Goal: Transaction & Acquisition: Purchase product/service

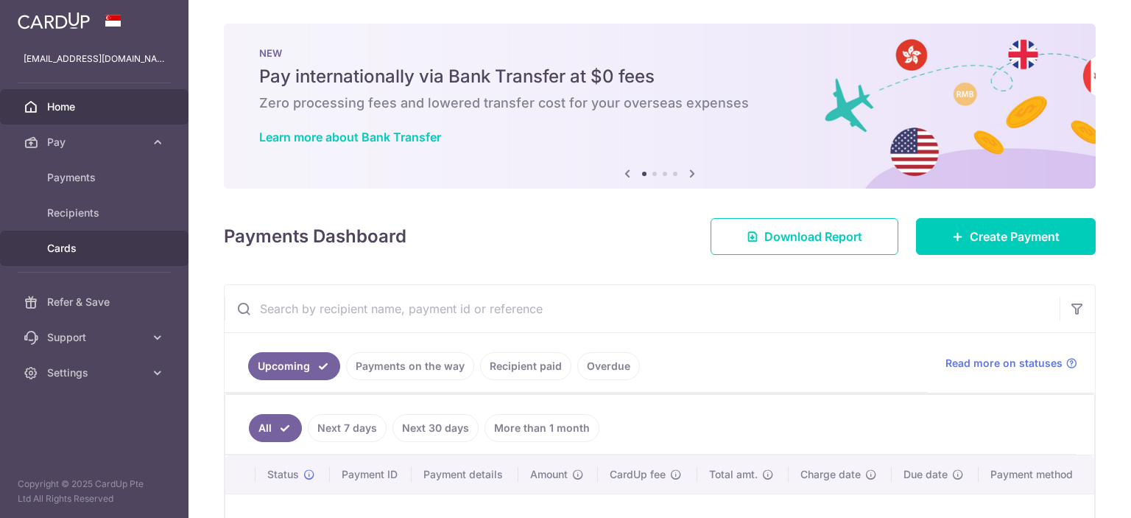
click at [69, 243] on span "Cards" at bounding box center [95, 248] width 97 height 15
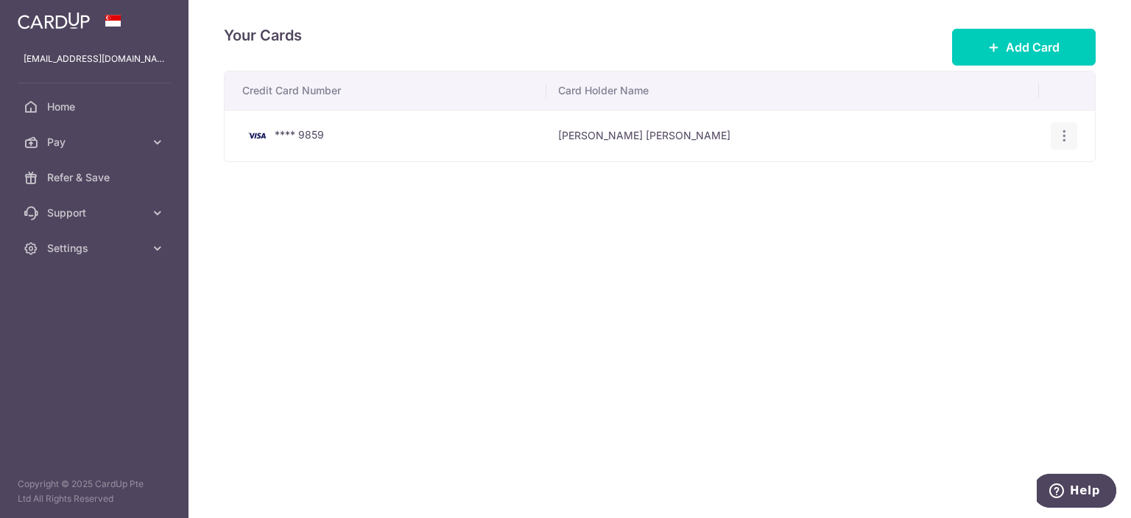
click at [1063, 129] on icon "button" at bounding box center [1064, 135] width 15 height 15
click at [979, 205] on span "Delete" at bounding box center [1015, 212] width 100 height 18
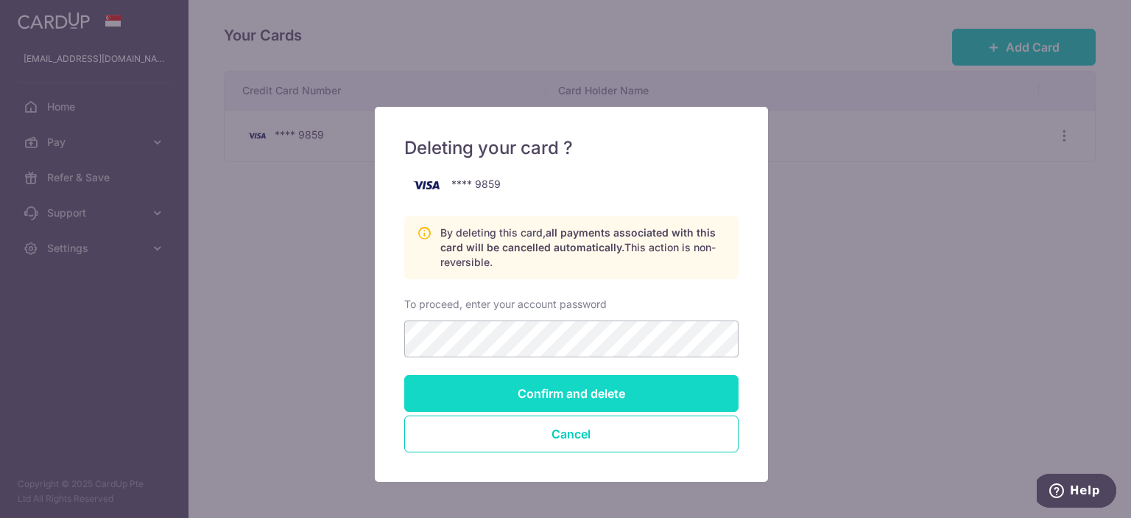
click at [551, 381] on input "Confirm and delete" at bounding box center [571, 393] width 334 height 37
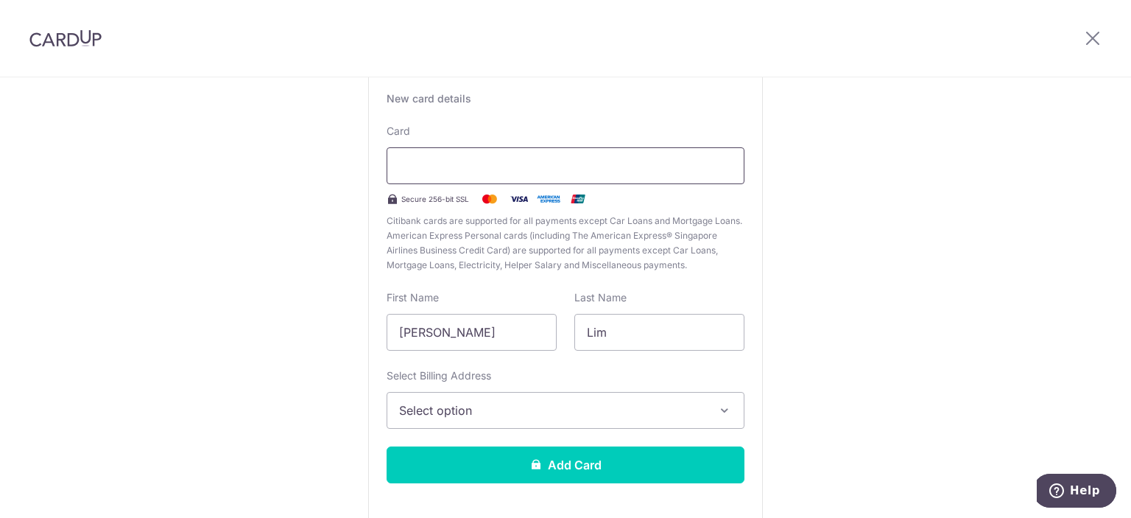
scroll to position [118, 0]
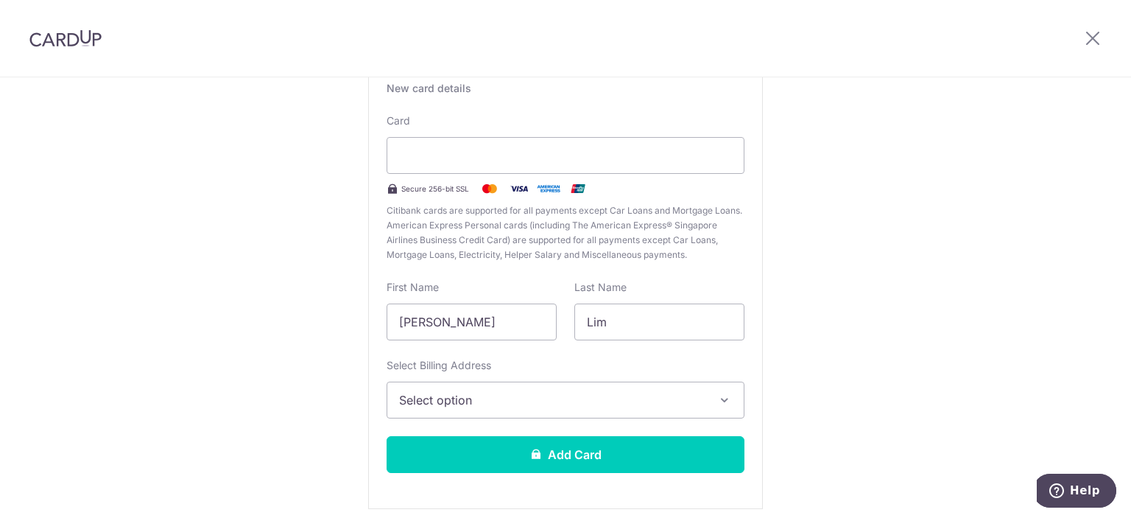
click at [618, 395] on span "Select option" at bounding box center [552, 400] width 306 height 18
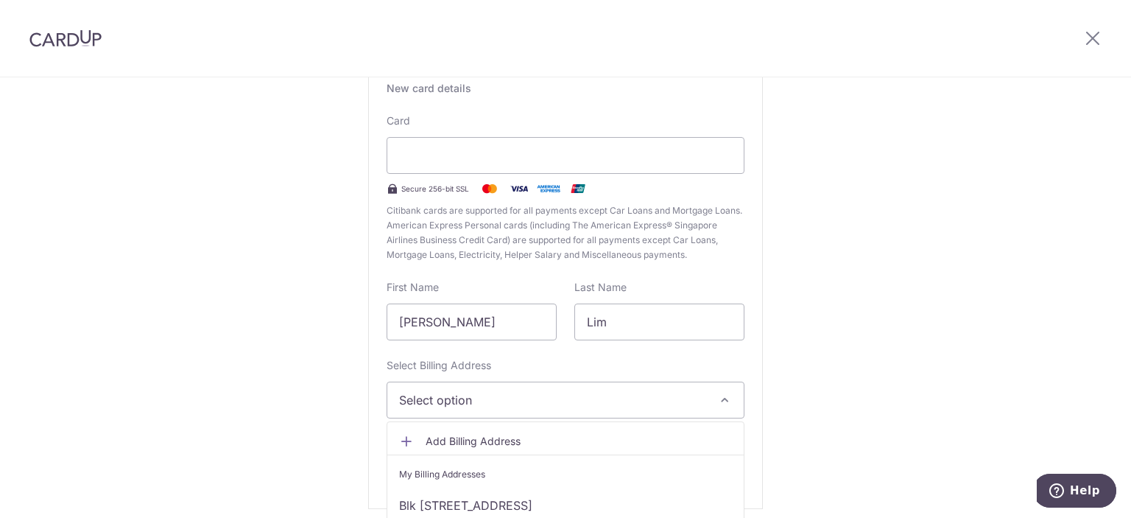
scroll to position [177, 0]
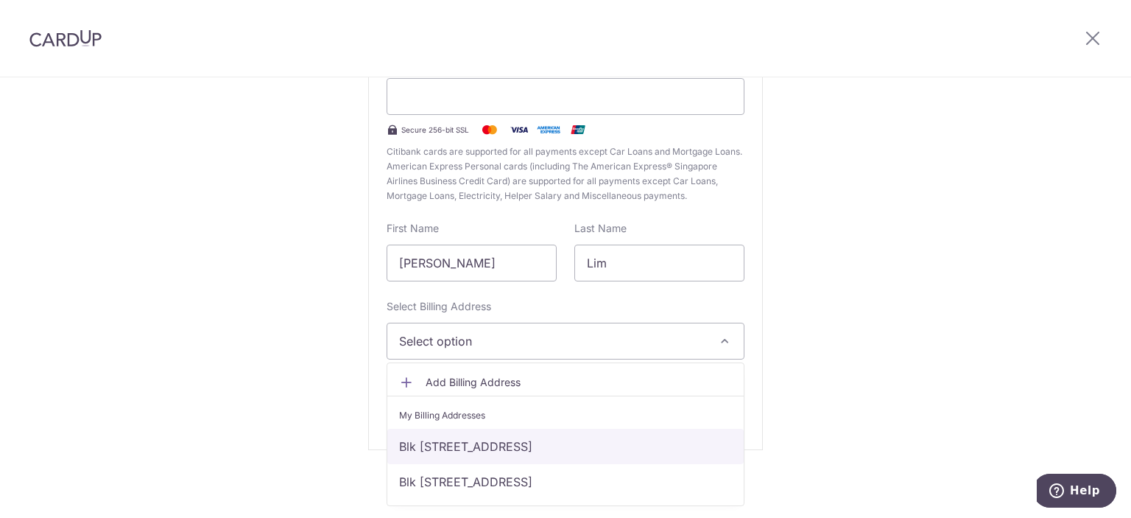
click at [579, 438] on link "Blk 199 Pasir ris street 12, 09-142, Singapore, Singapore-510199" at bounding box center [565, 446] width 356 height 35
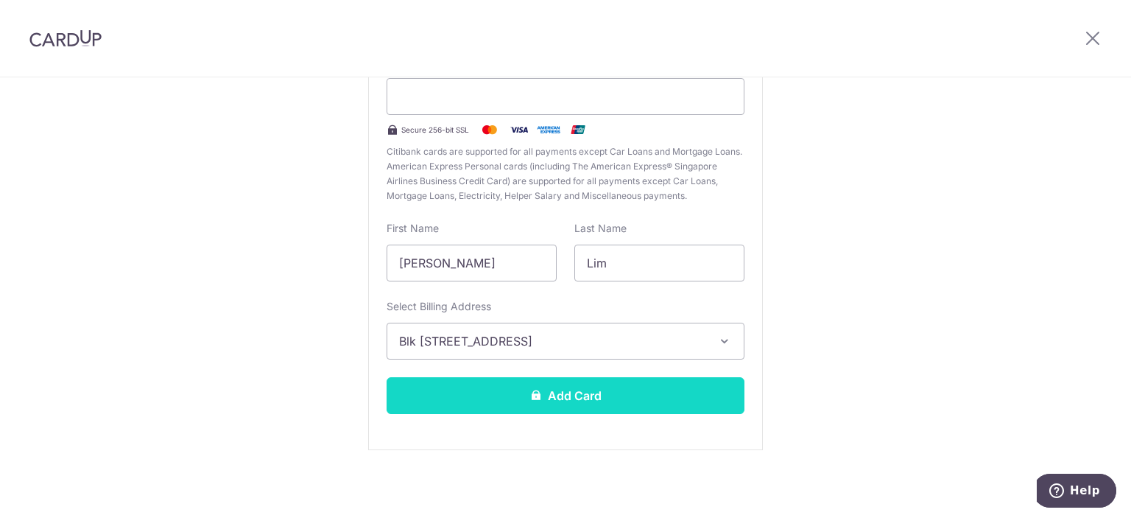
click at [586, 387] on button "Add Card" at bounding box center [566, 395] width 358 height 37
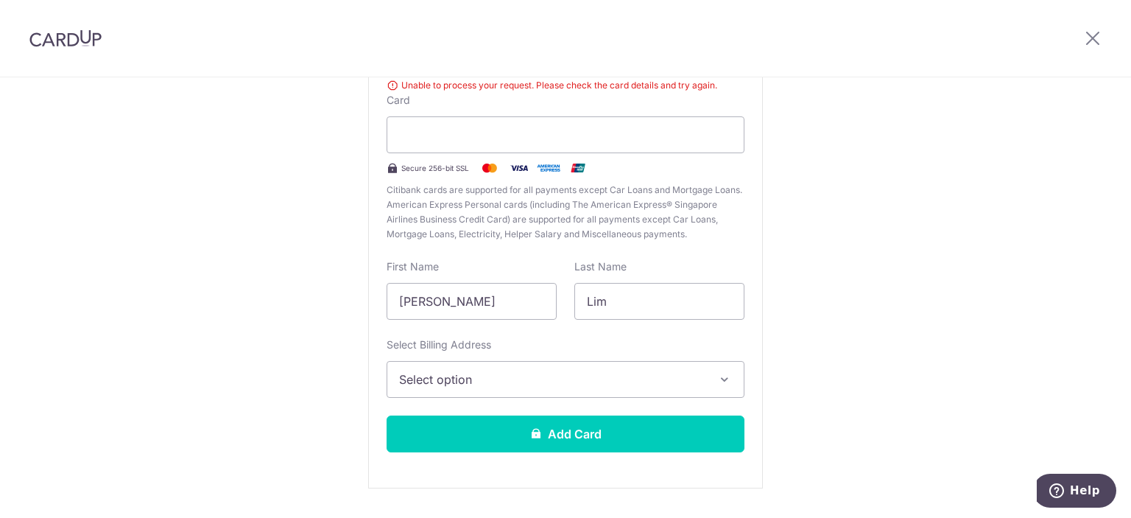
click at [619, 371] on span "Select option" at bounding box center [552, 379] width 306 height 18
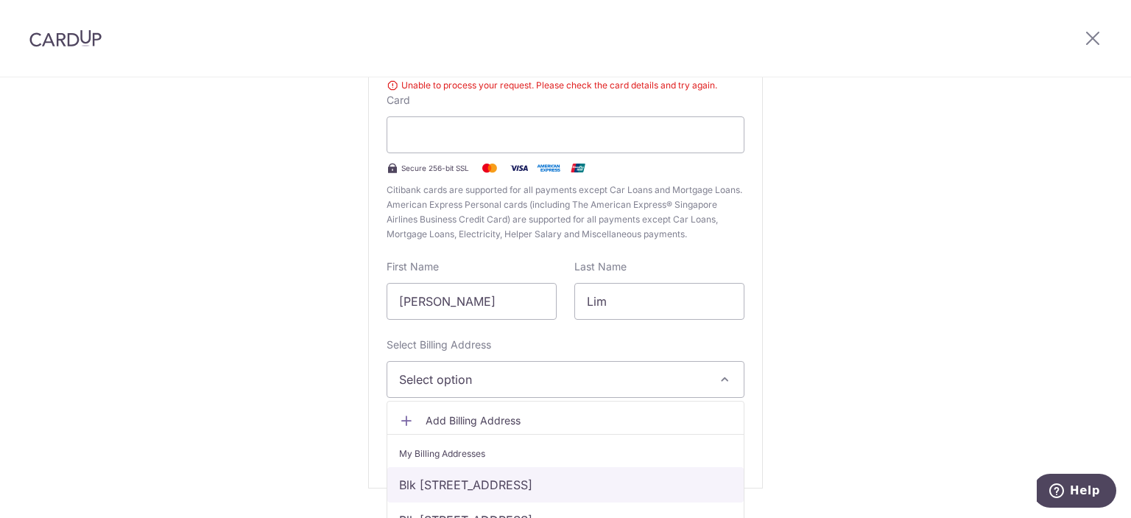
click at [530, 482] on link "Blk [STREET_ADDRESS]" at bounding box center [565, 484] width 356 height 35
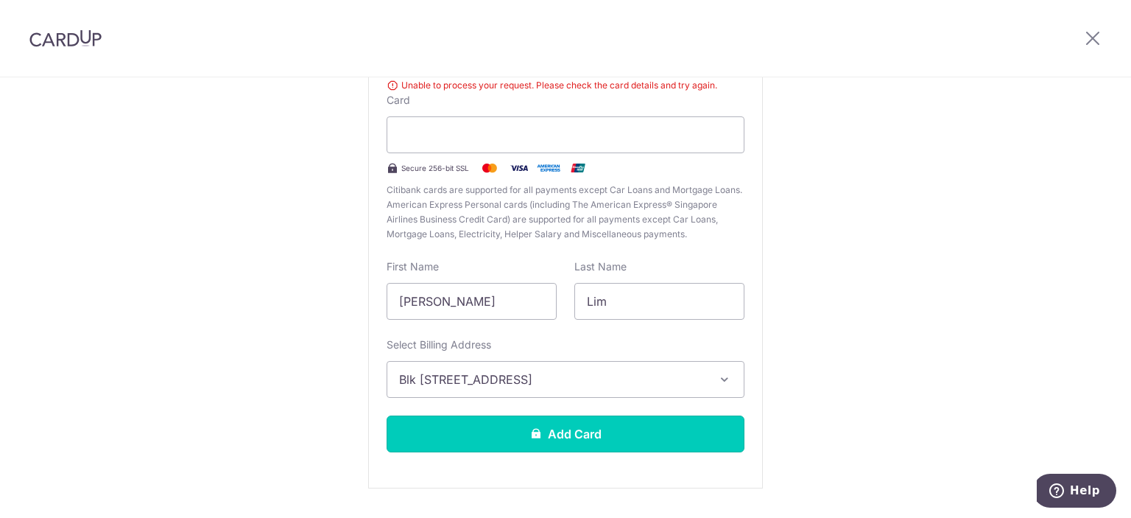
click at [546, 433] on button "Add Card" at bounding box center [566, 433] width 358 height 37
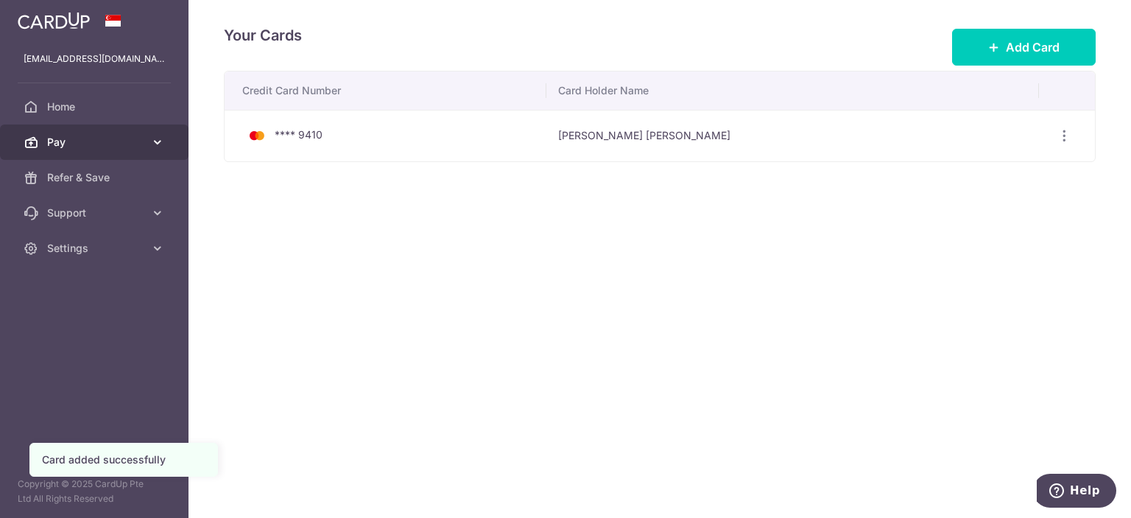
click at [105, 144] on span "Pay" at bounding box center [95, 142] width 97 height 15
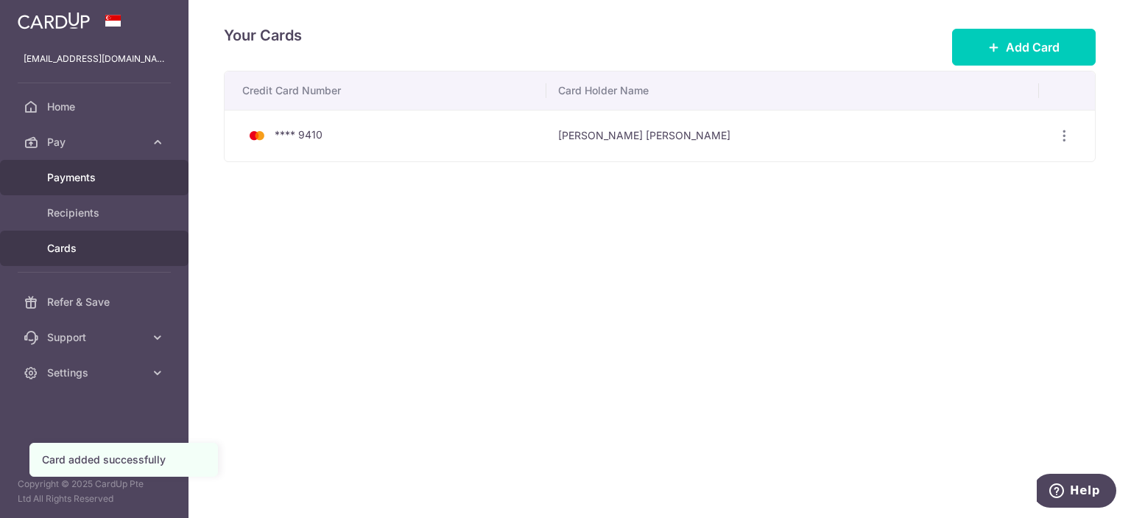
click at [107, 185] on link "Payments" at bounding box center [94, 177] width 189 height 35
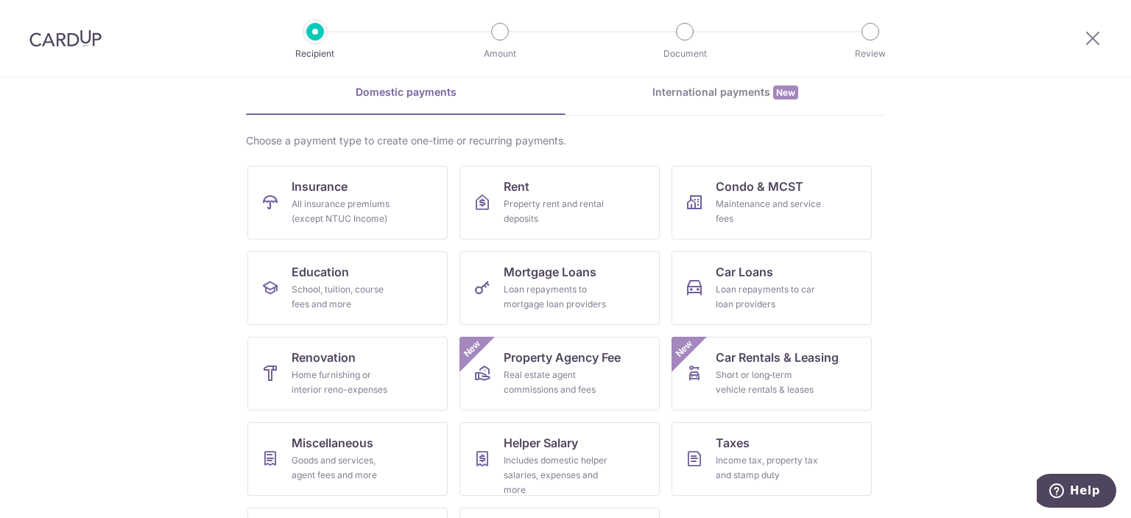
scroll to position [141, 0]
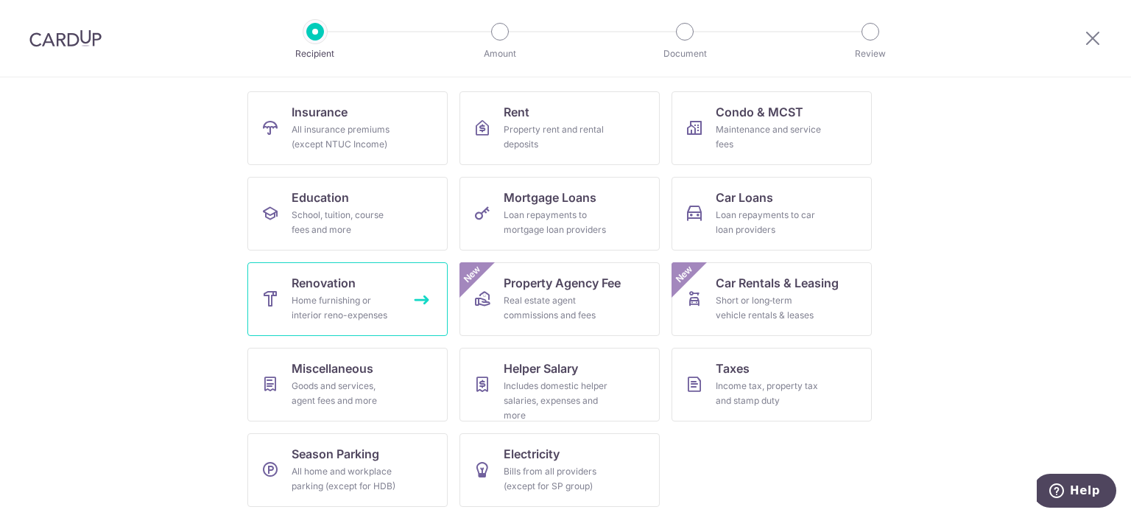
click at [368, 289] on link "Renovation Home furnishing or interior reno-expenses" at bounding box center [347, 299] width 200 height 74
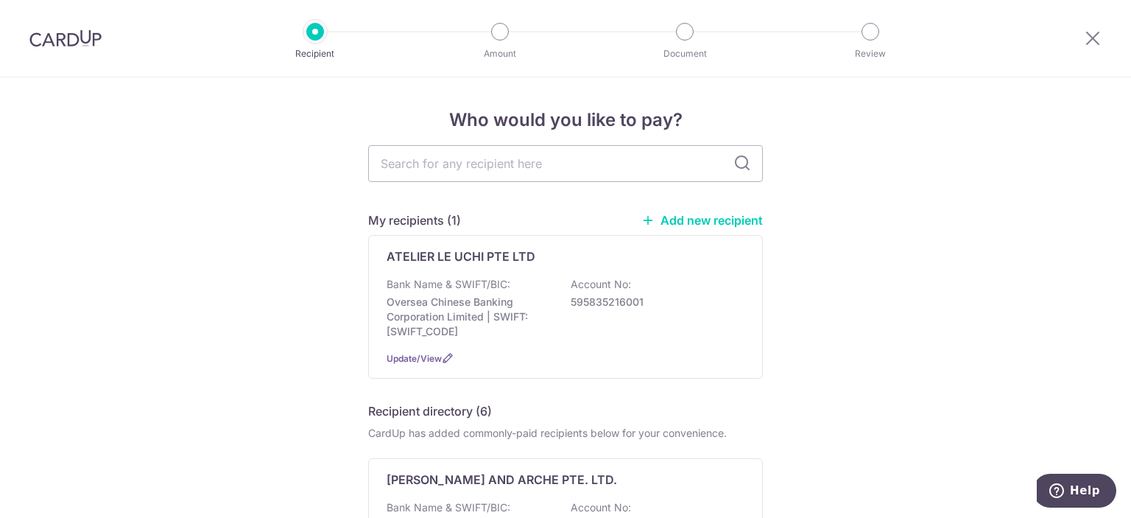
click at [713, 221] on link "Add new recipient" at bounding box center [702, 220] width 122 height 15
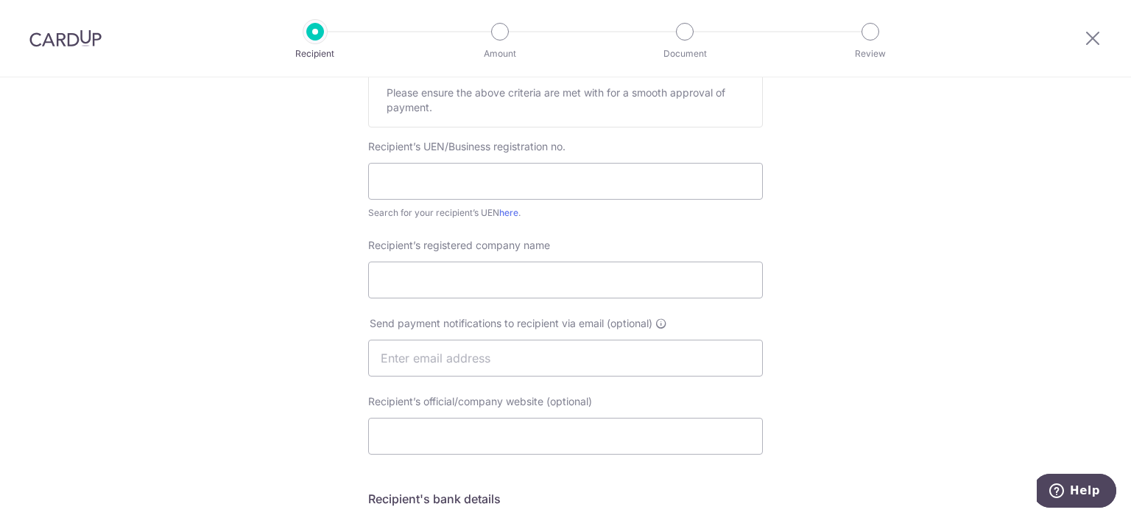
scroll to position [256, 0]
click at [510, 180] on input "text" at bounding box center [565, 180] width 395 height 37
type input "202519713Z"
click at [426, 271] on input "Recipient’s registered company name" at bounding box center [565, 279] width 395 height 37
type input "DREAM COOL AIRCON PTE LTD"
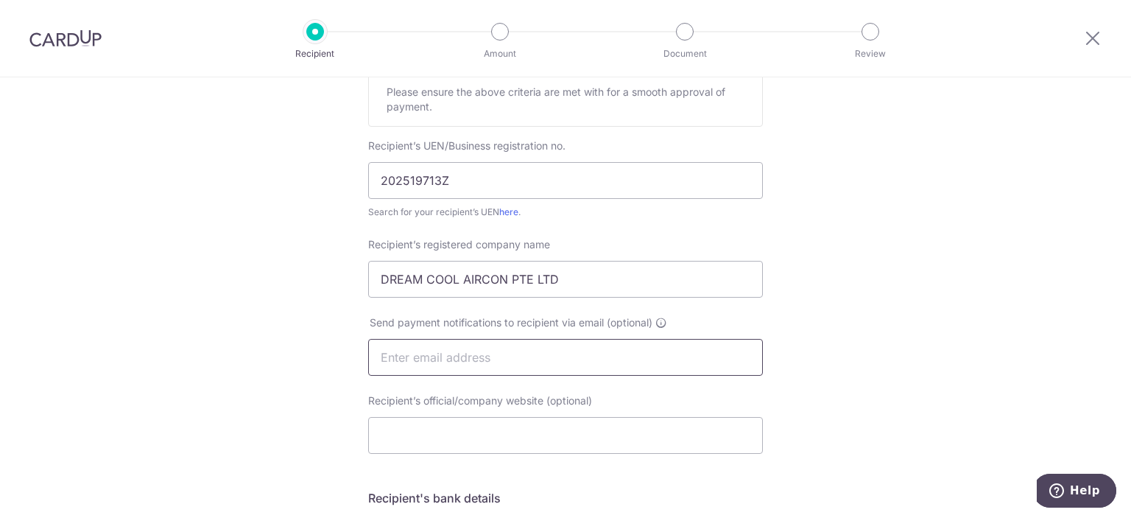
click at [504, 362] on input "text" at bounding box center [565, 357] width 395 height 37
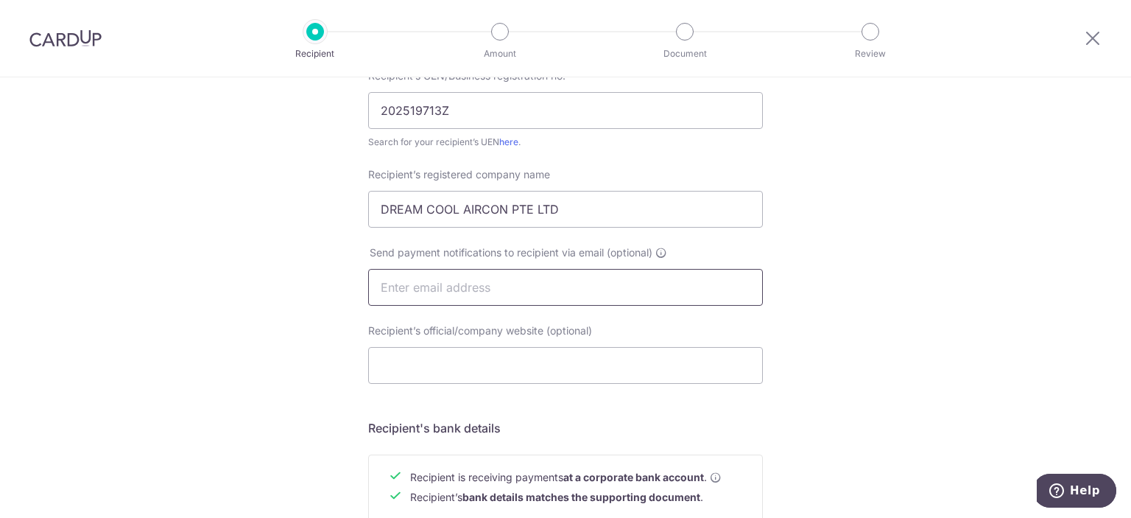
scroll to position [326, 0]
click at [457, 356] on input "Recipient’s official/company website (optional)" at bounding box center [565, 364] width 395 height 37
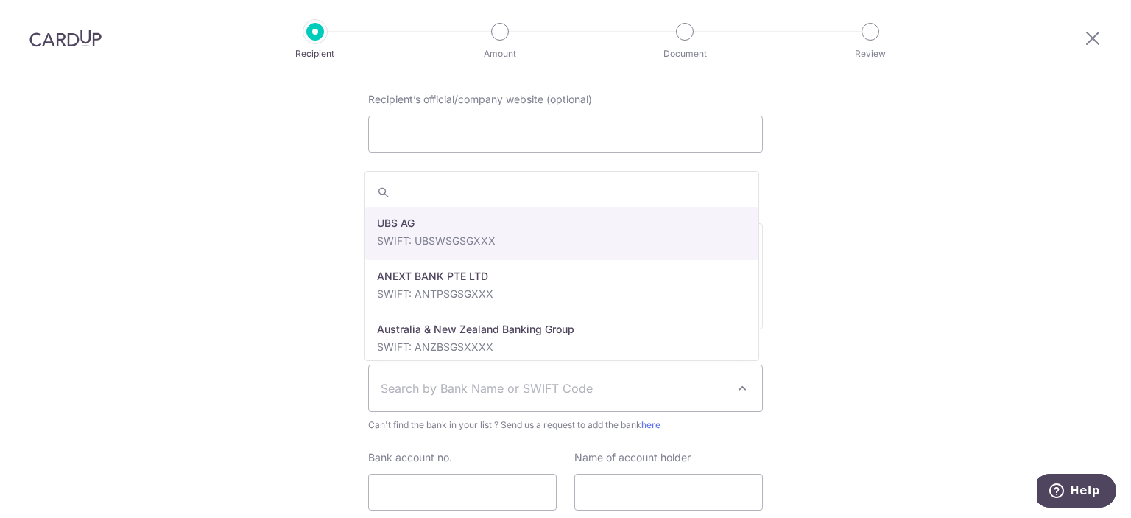
click at [458, 382] on span "Search by Bank Name or SWIFT Code" at bounding box center [554, 388] width 346 height 18
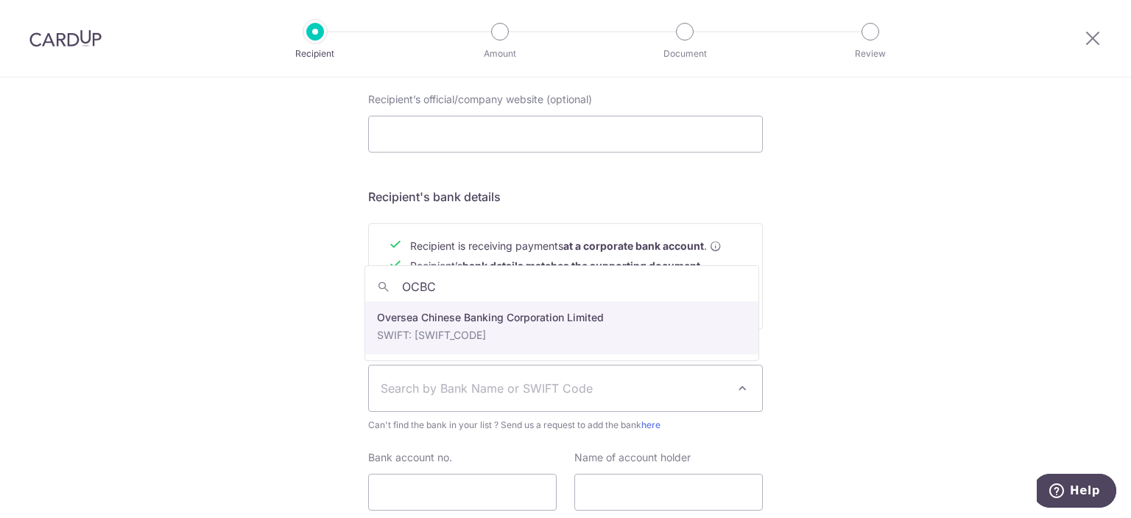
type input "OCBC"
select select "12"
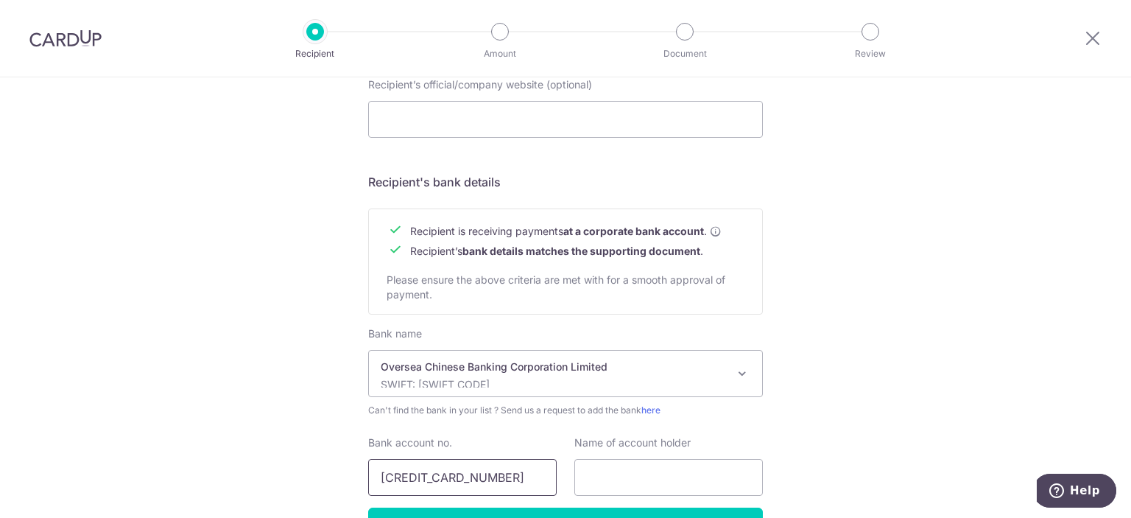
scroll to position [666, 0]
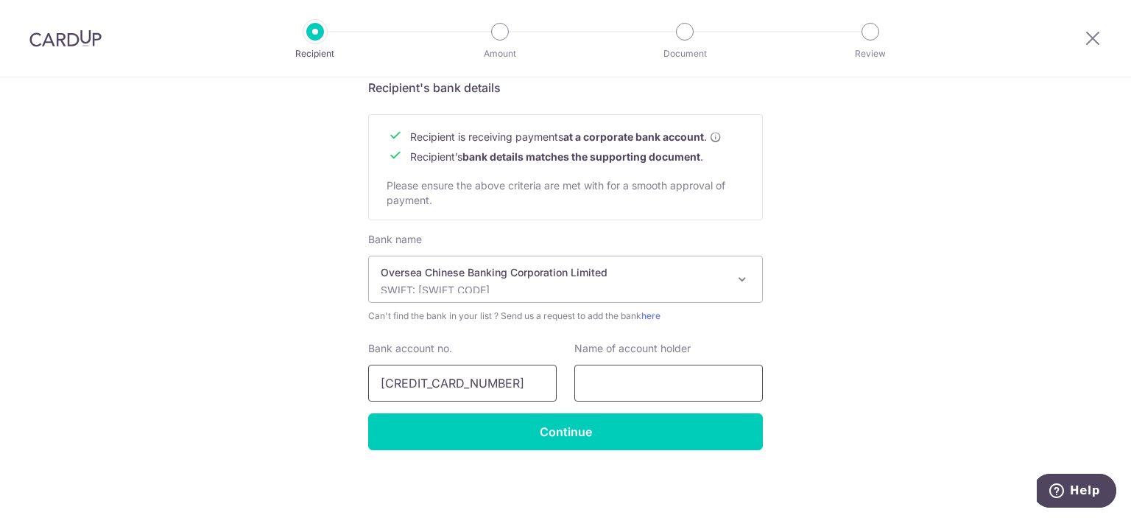
type input "604588848001"
click at [641, 371] on input "text" at bounding box center [668, 383] width 189 height 37
type input "d"
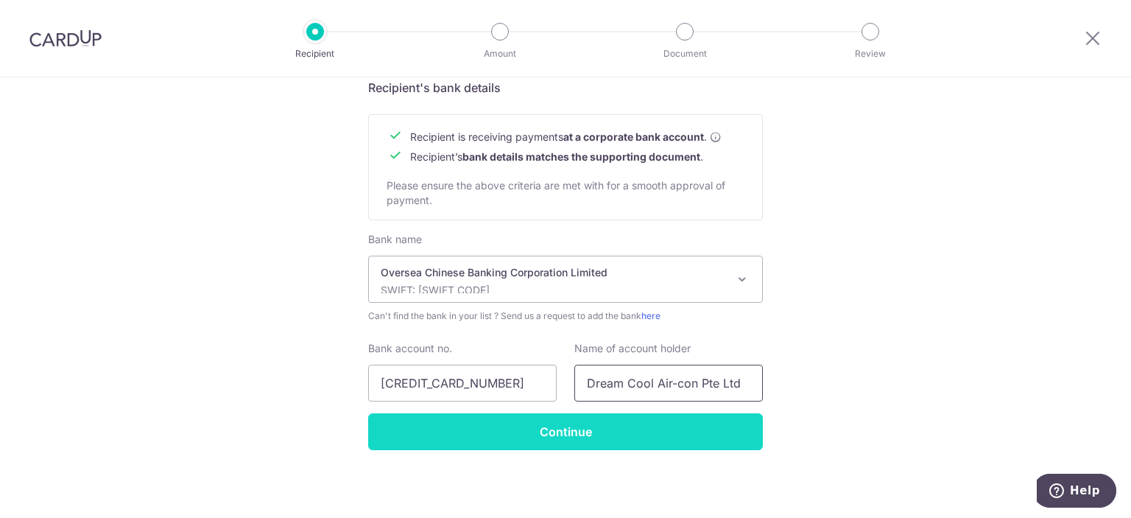
type input "Dream Cool Air-con Pte Ltd"
click at [566, 440] on input "Continue" at bounding box center [565, 431] width 395 height 37
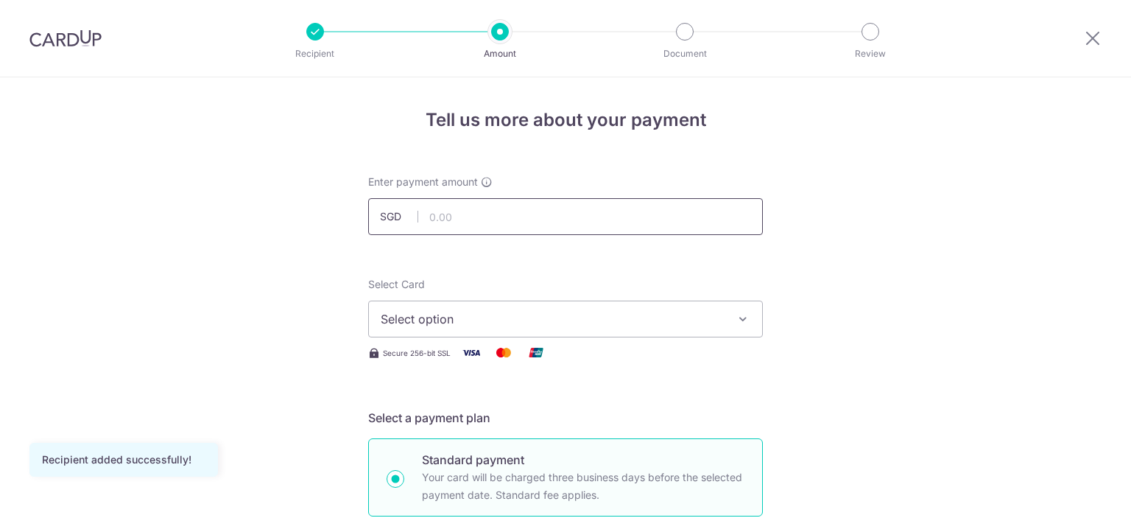
click at [481, 221] on input "text" at bounding box center [565, 216] width 395 height 37
type input "1,370.00"
click at [435, 323] on span "Select option" at bounding box center [552, 319] width 343 height 18
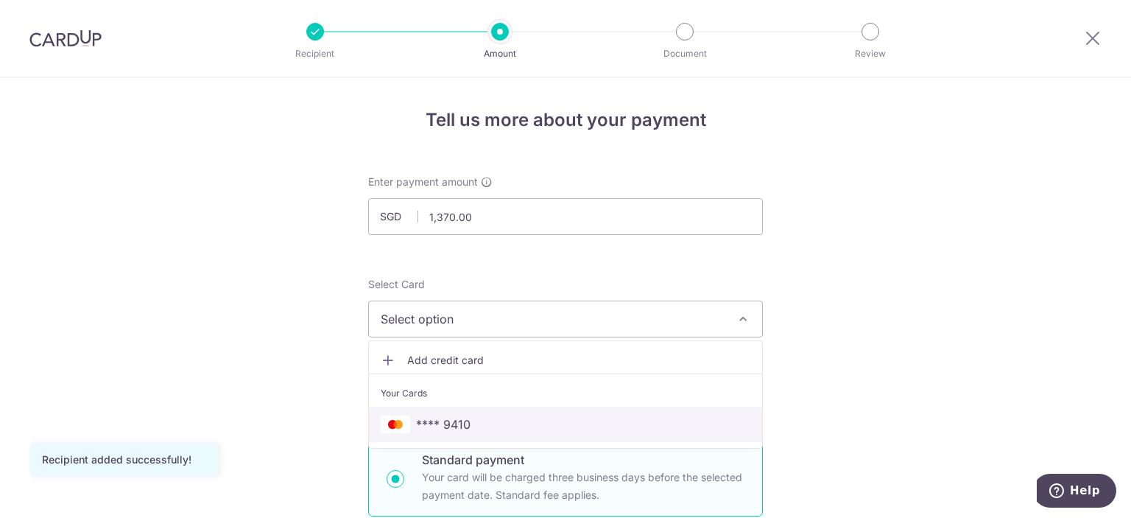
drag, startPoint x: 454, startPoint y: 421, endPoint x: 720, endPoint y: 396, distance: 267.7
click at [454, 421] on span "**** 9410" at bounding box center [443, 424] width 54 height 18
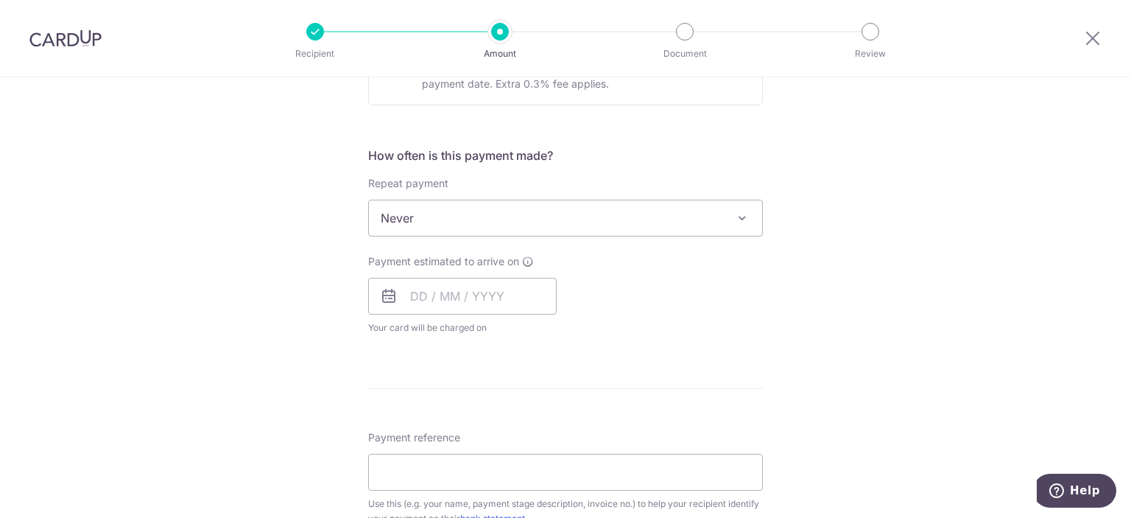
scroll to position [504, 0]
click at [395, 291] on input "text" at bounding box center [462, 293] width 189 height 37
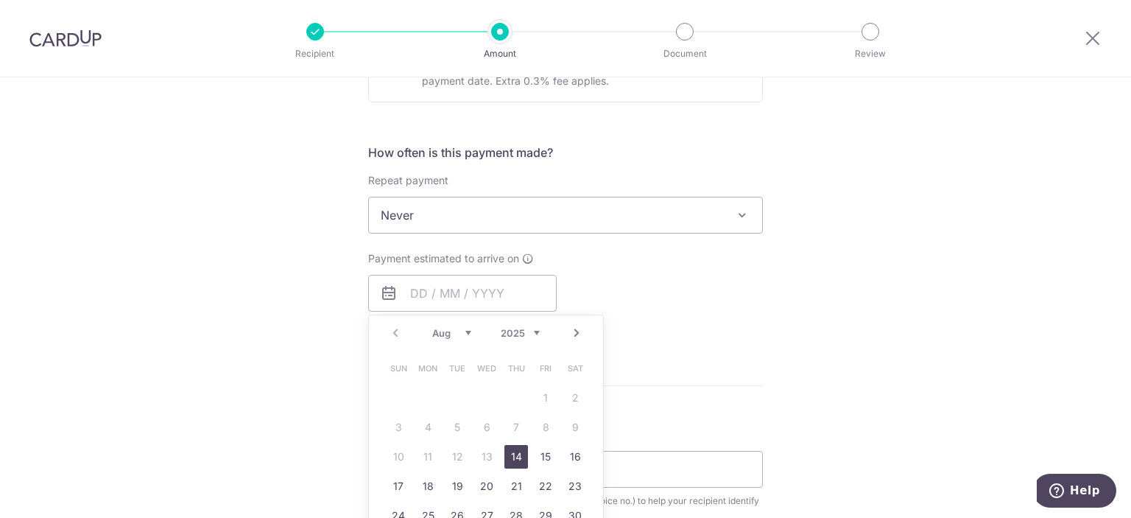
click at [505, 458] on link "14" at bounding box center [516, 457] width 24 height 24
type input "[DATE]"
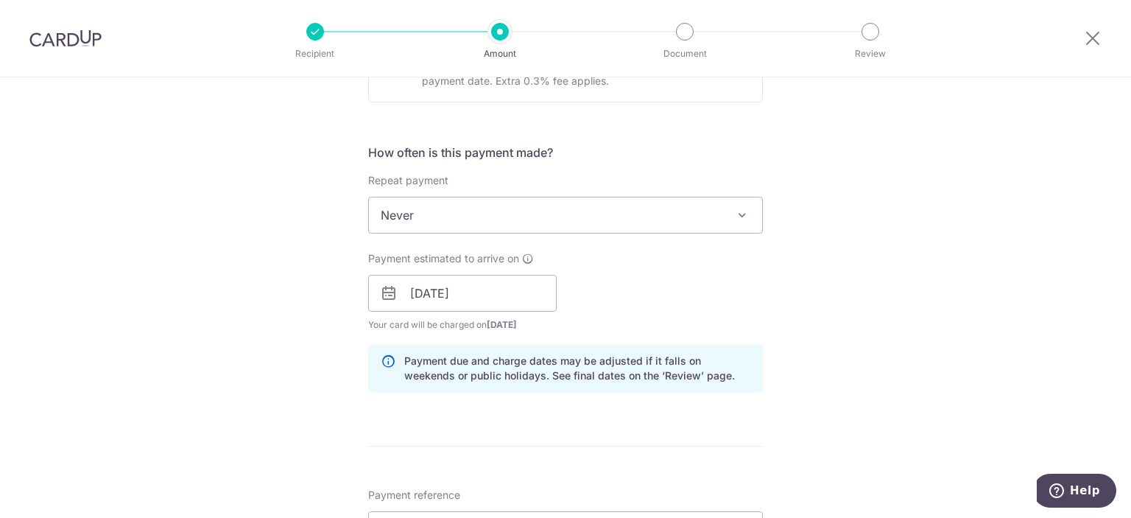
click at [776, 279] on div "Tell us more about your payment Enter payment amount SGD 1,370.00 1370.00 Recip…" at bounding box center [565, 319] width 1131 height 1491
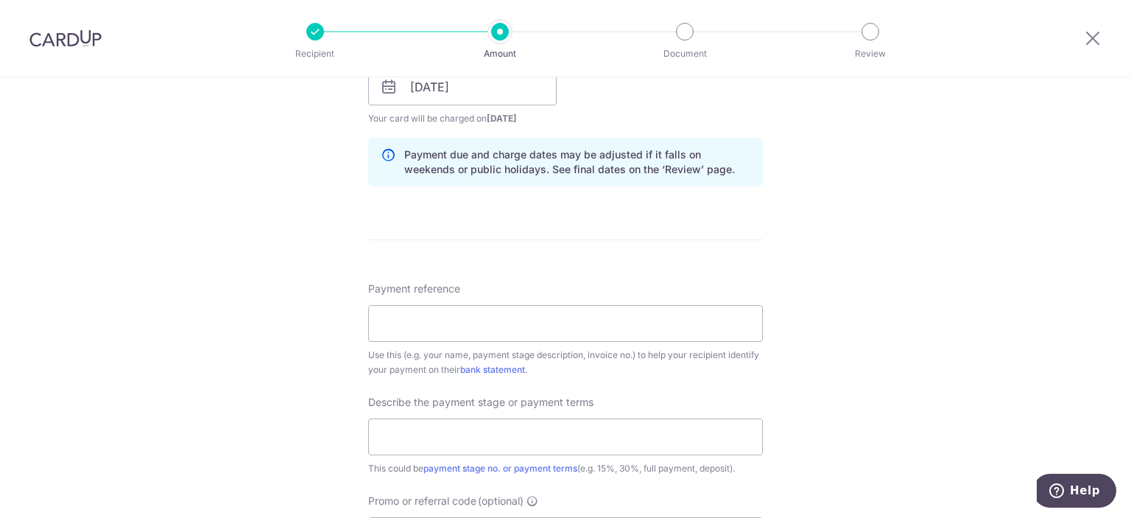
scroll to position [710, 0]
click at [668, 322] on input "Payment reference" at bounding box center [565, 323] width 395 height 37
type input "[PERSON_NAME] Grand 13-22"
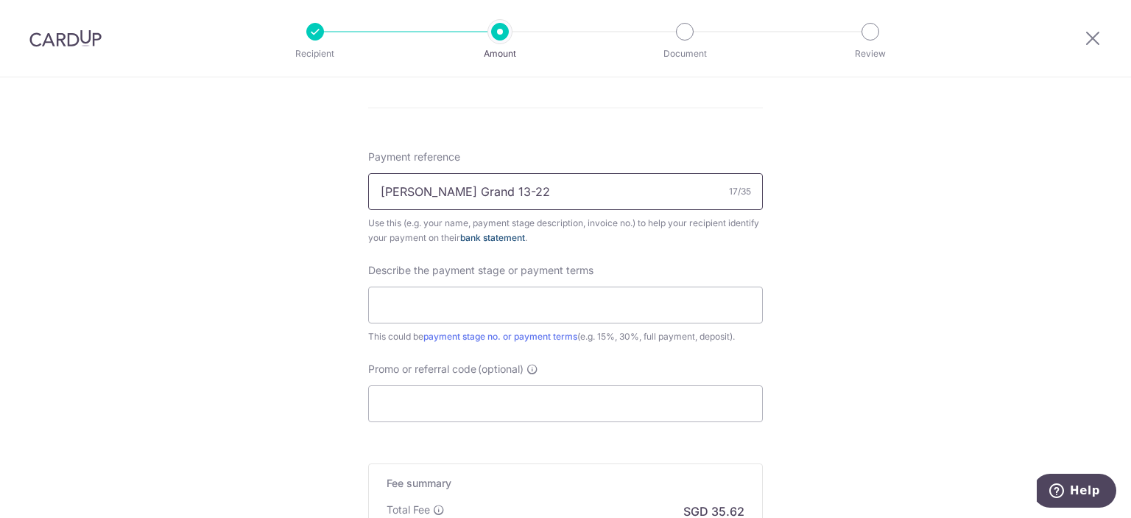
scroll to position [843, 0]
click at [632, 306] on input "text" at bounding box center [565, 304] width 395 height 37
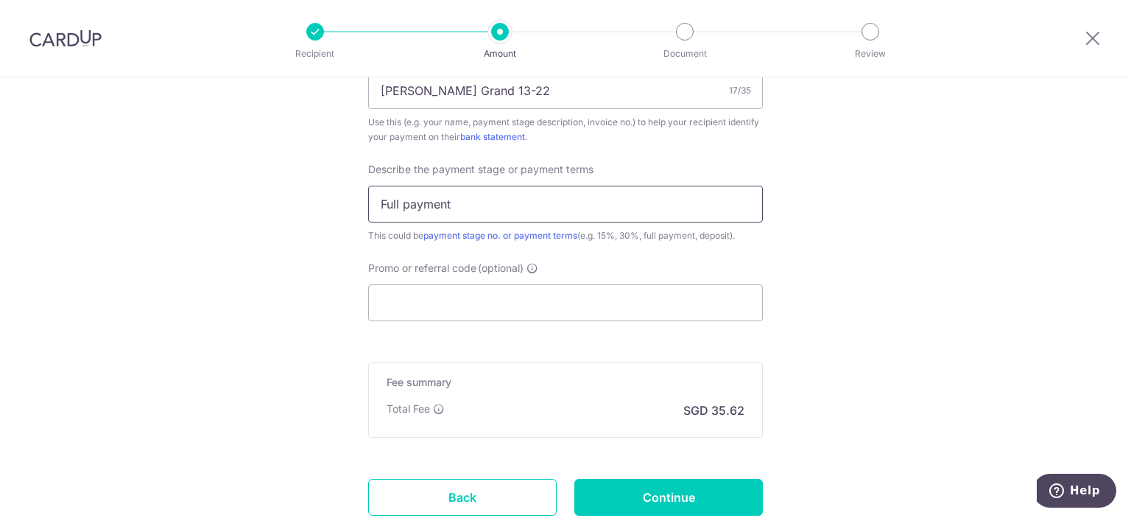
scroll to position [944, 0]
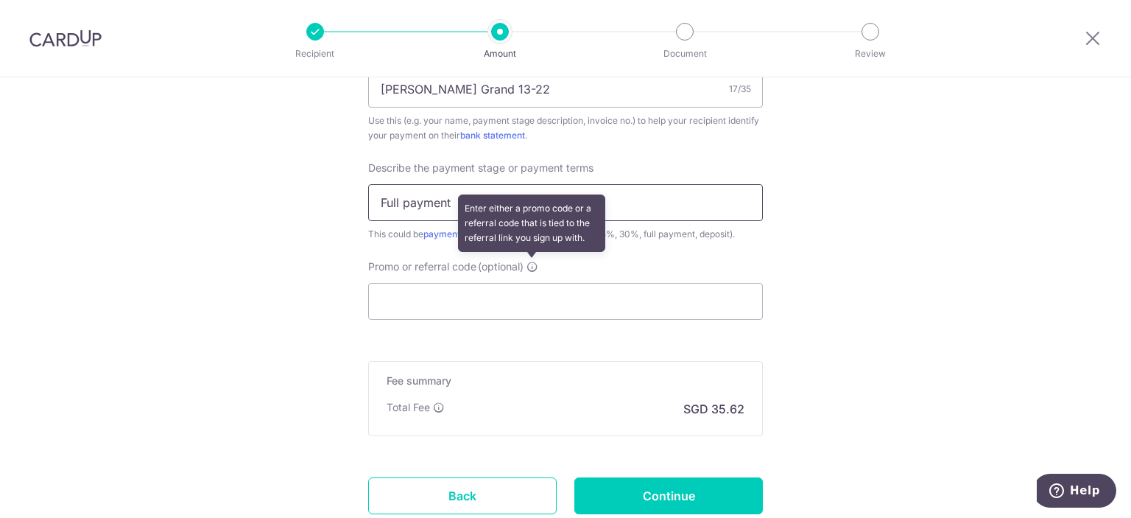
type input "Full payment"
click at [527, 264] on icon at bounding box center [533, 267] width 12 height 12
click at [526, 283] on input "Promo or referral code (optional) Enter either a promo code or a referral code …" at bounding box center [565, 301] width 395 height 37
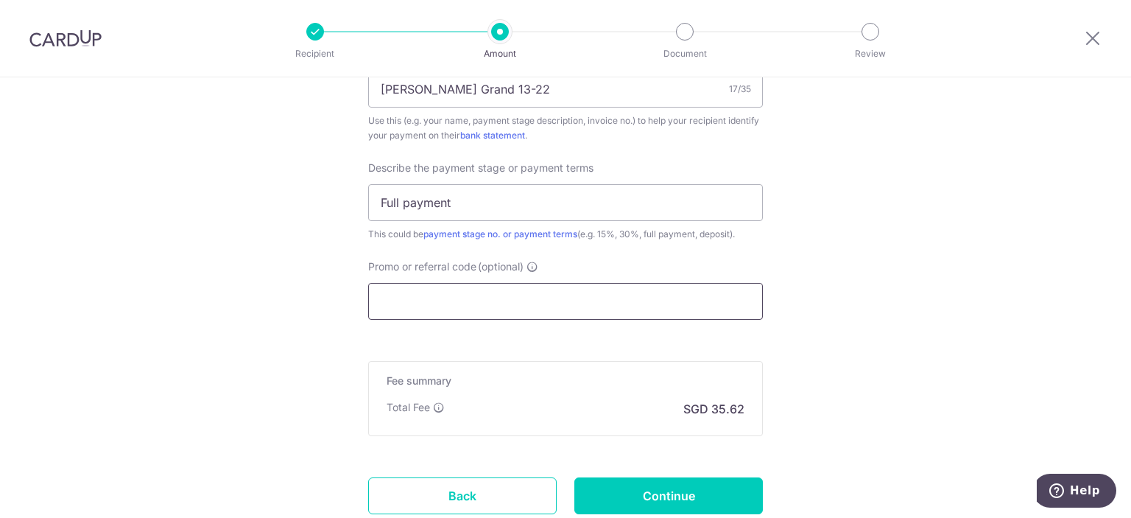
click at [479, 298] on input "Promo or referral code (optional) Enter either a promo code or a referral code …" at bounding box center [565, 301] width 395 height 37
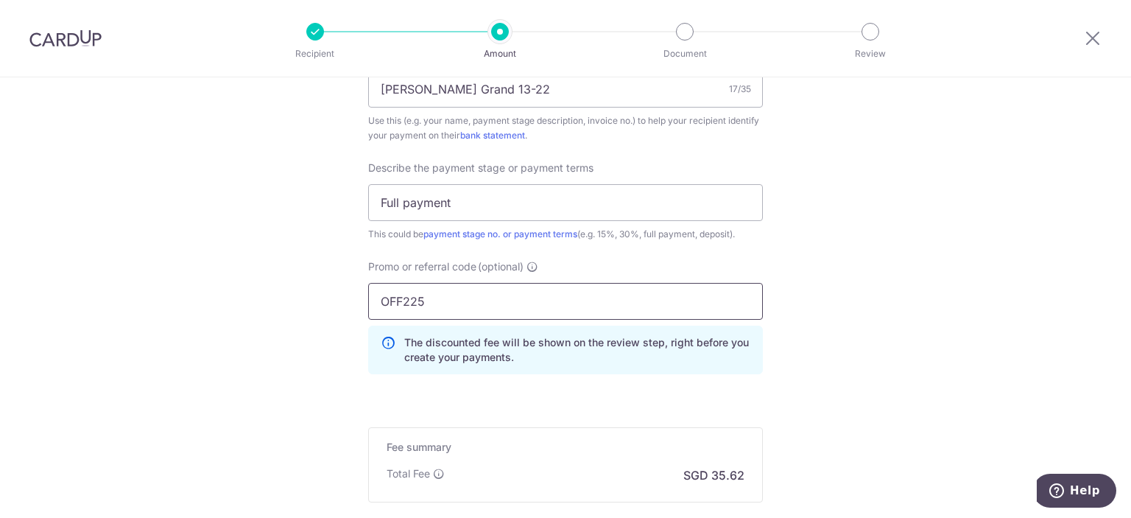
type input "OFF225"
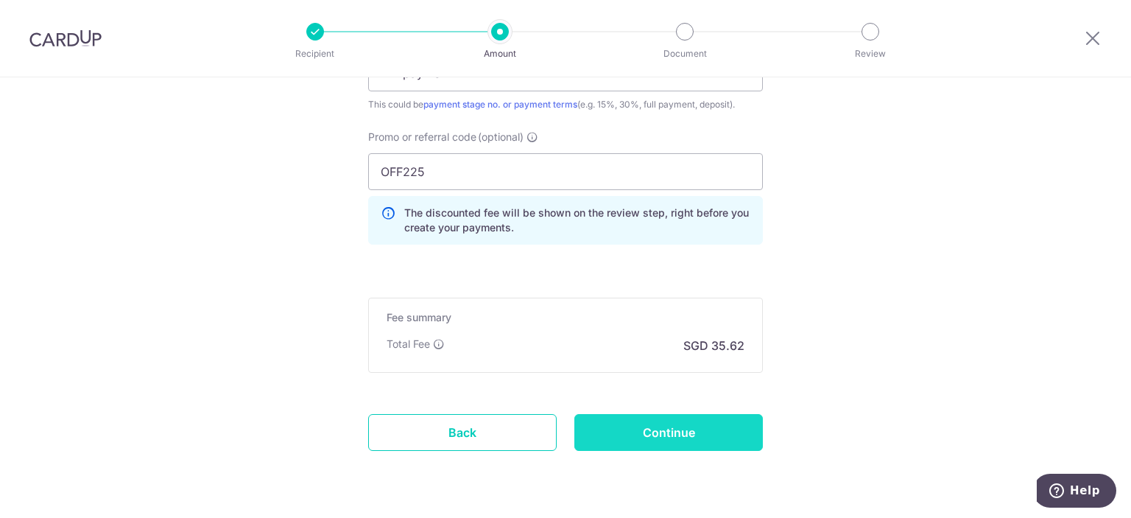
click at [618, 423] on input "Continue" at bounding box center [668, 432] width 189 height 37
type input "Create Schedule"
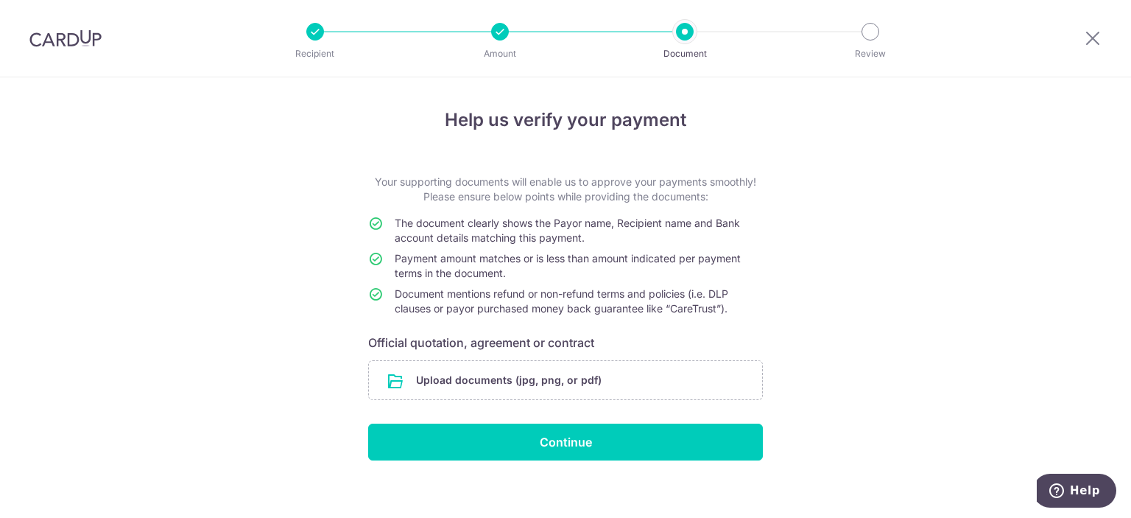
click at [464, 400] on form "Your supporting documents will enable us to approve your payments smoothly! Ple…" at bounding box center [565, 318] width 395 height 286
click at [725, 377] on input "file" at bounding box center [565, 380] width 393 height 38
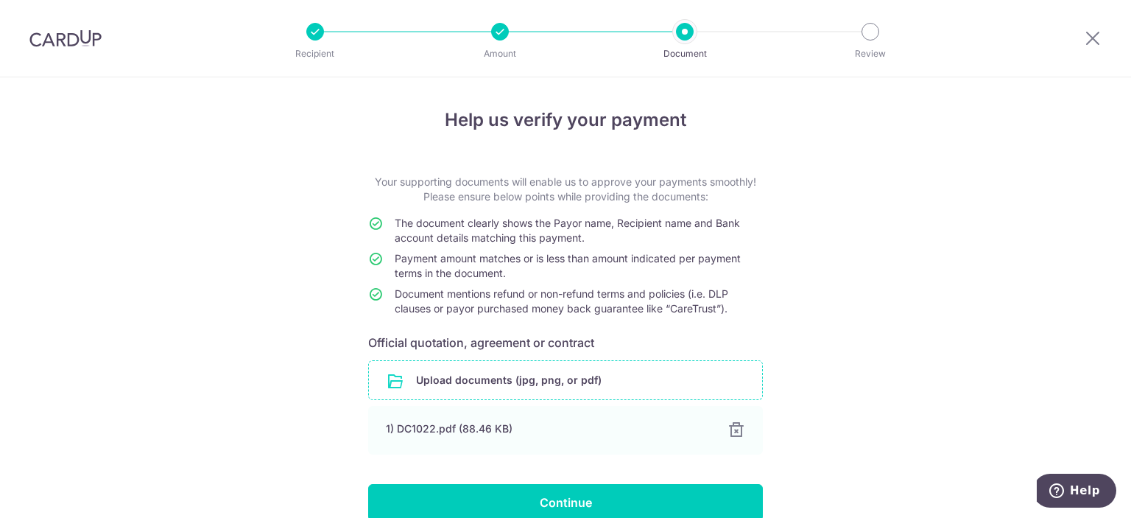
scroll to position [71, 0]
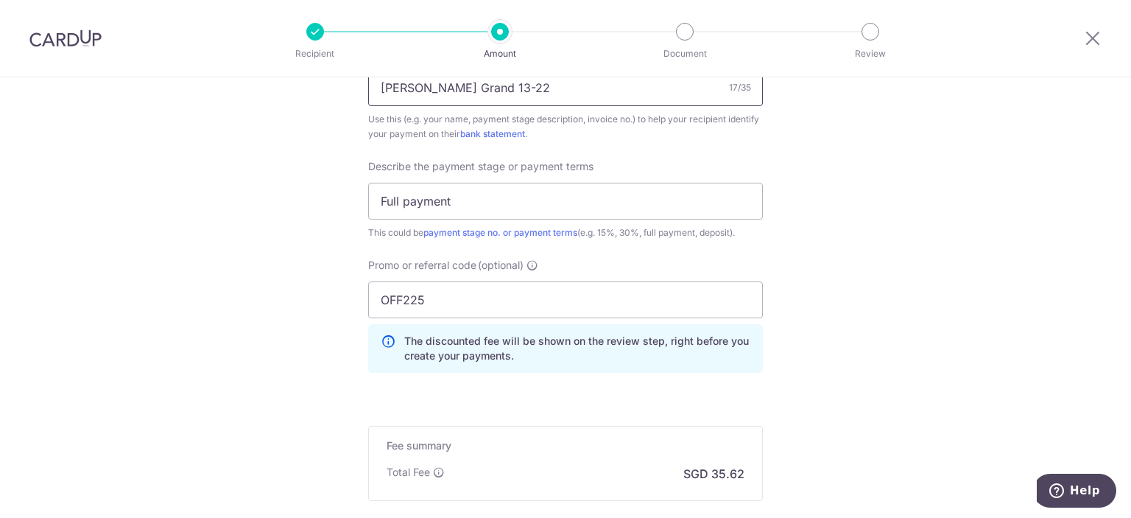
scroll to position [978, 0]
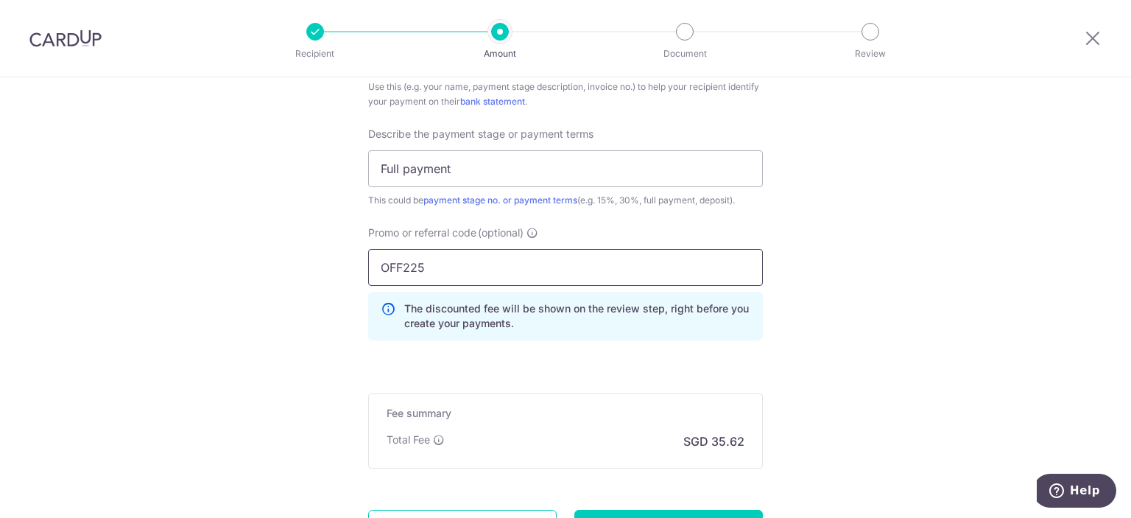
drag, startPoint x: 478, startPoint y: 264, endPoint x: 178, endPoint y: 261, distance: 299.8
paste input "RENO25ONE"
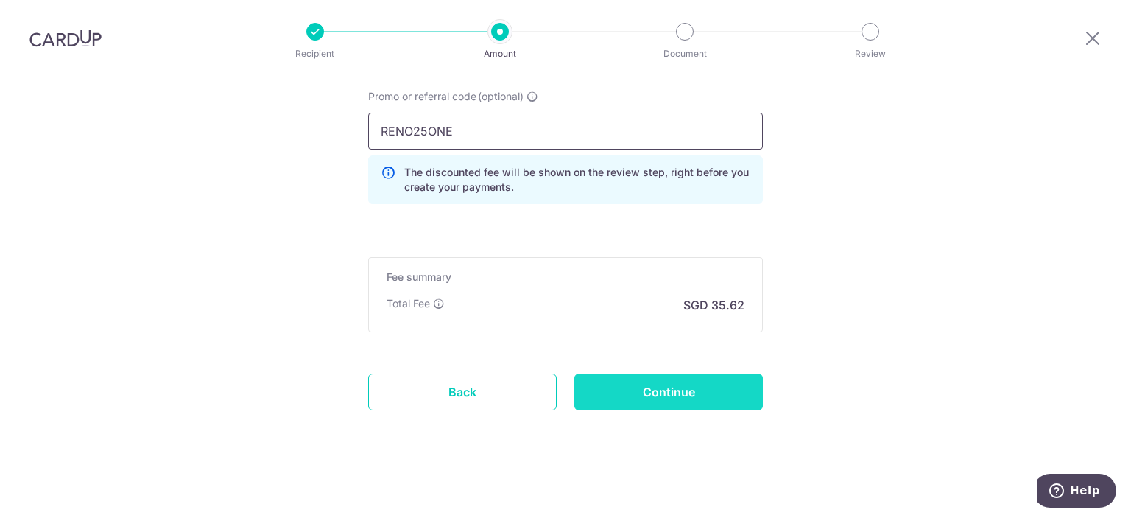
type input "RENO25ONE"
click at [593, 384] on input "Continue" at bounding box center [668, 391] width 189 height 37
type input "Update Schedule"
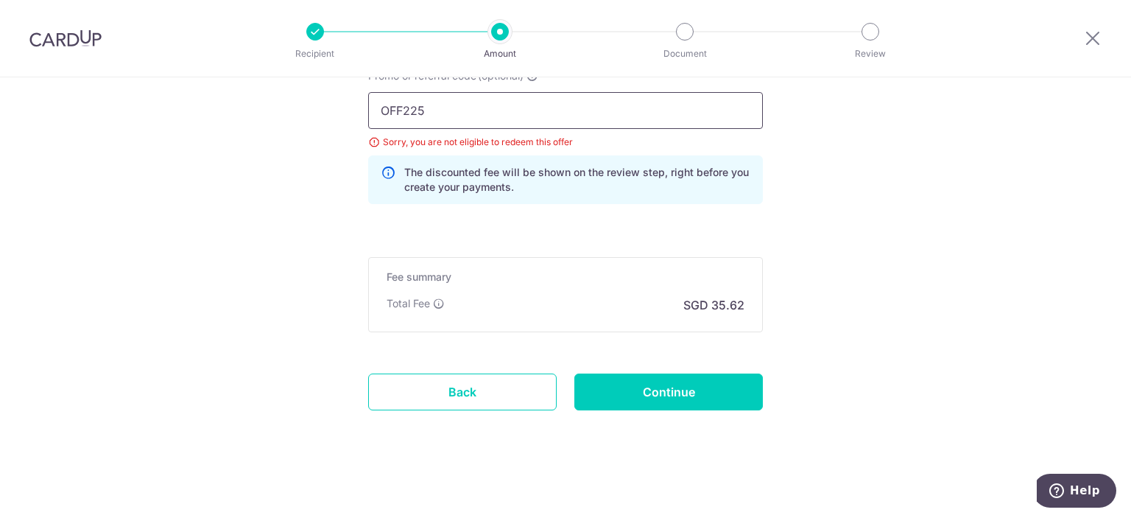
drag, startPoint x: 438, startPoint y: 110, endPoint x: 301, endPoint y: 111, distance: 137.0
paste input "RENO25ONE"
type input "RENO25ONE"
click at [636, 396] on input "Continue" at bounding box center [668, 391] width 189 height 37
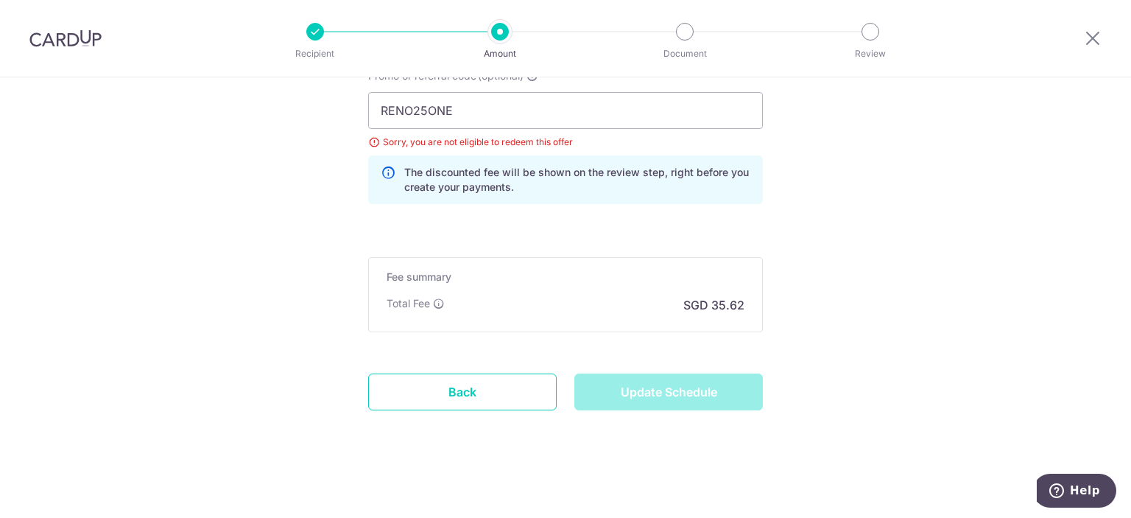
type input "Update Schedule"
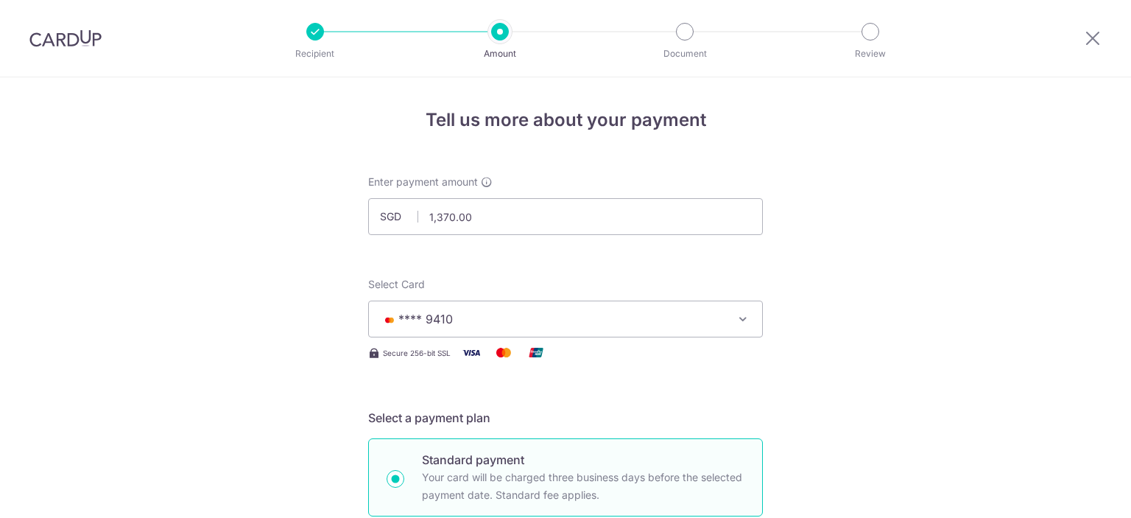
type input "Update Schedule"
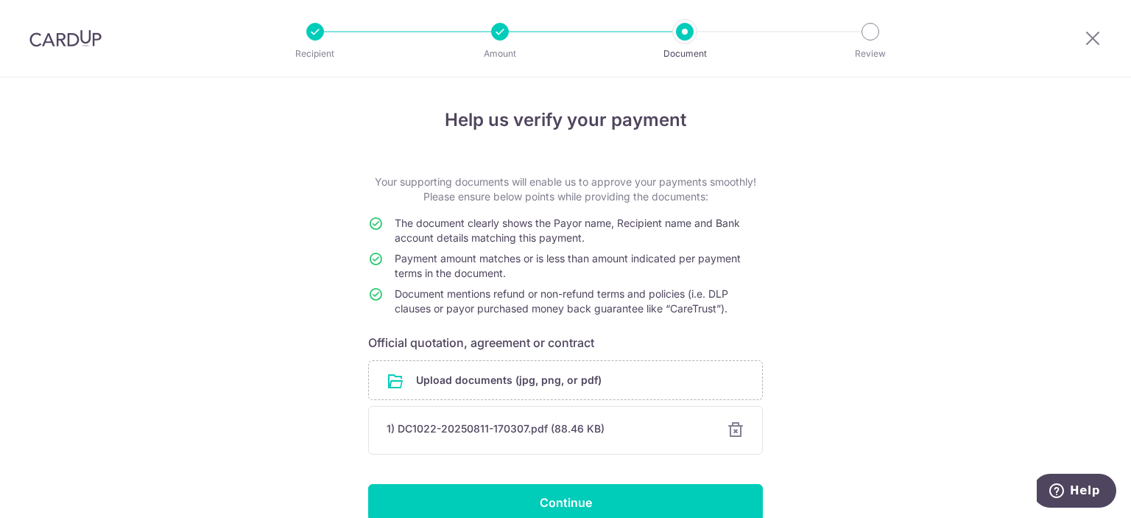
scroll to position [71, 0]
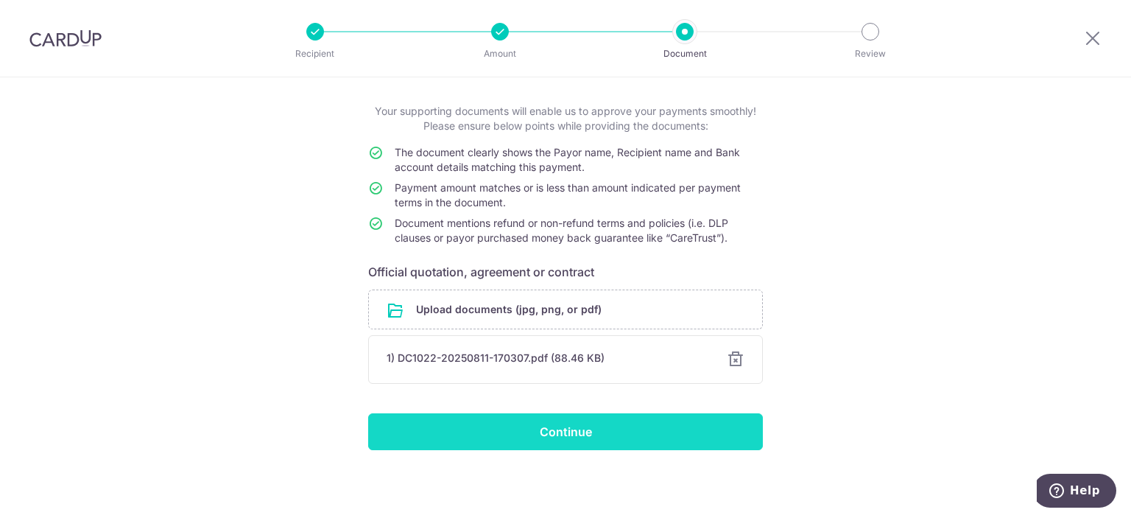
click at [587, 428] on input "Continue" at bounding box center [565, 431] width 395 height 37
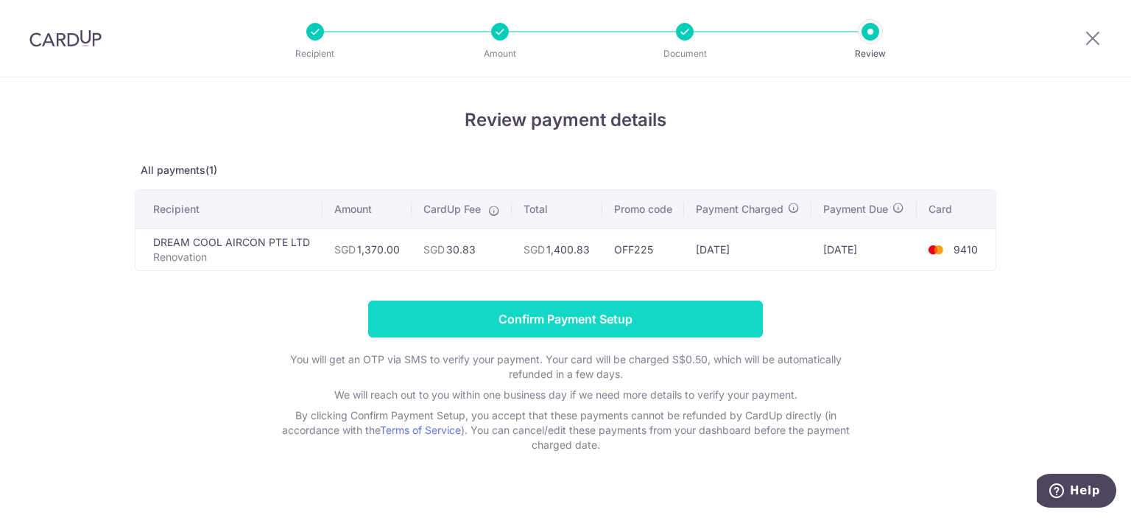
scroll to position [35, 0]
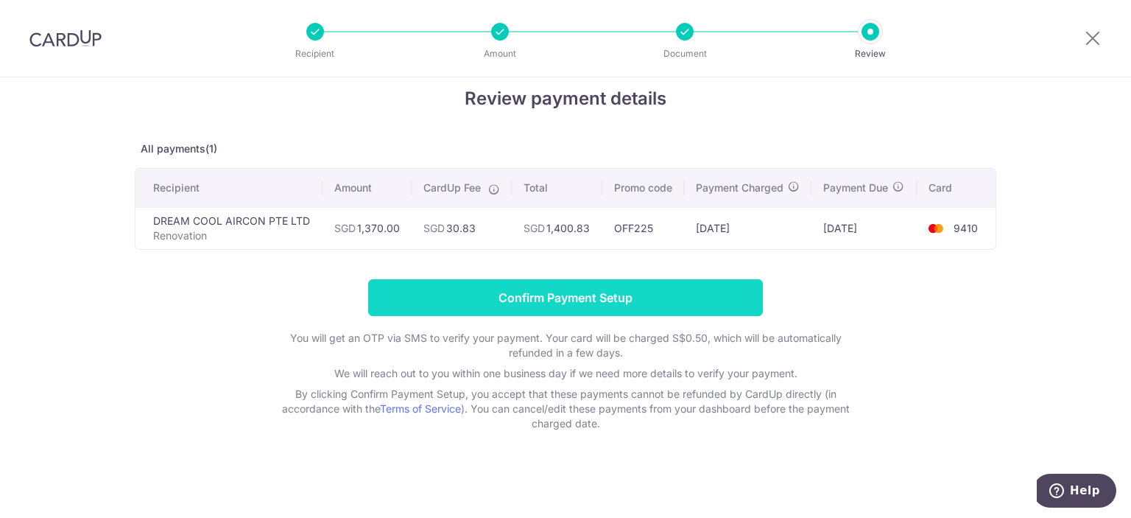
click at [594, 291] on input "Confirm Payment Setup" at bounding box center [565, 297] width 395 height 37
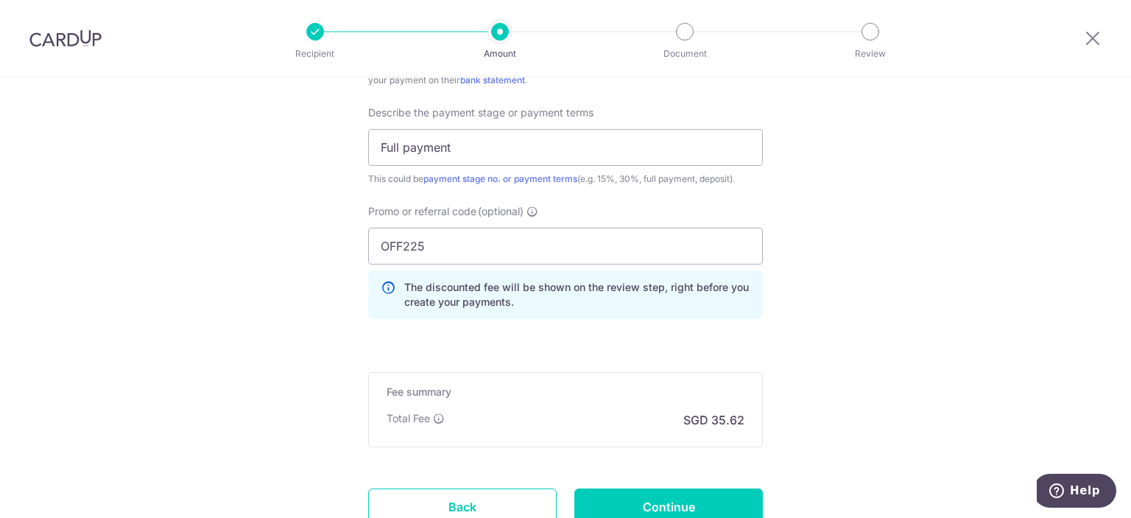
scroll to position [1093, 0]
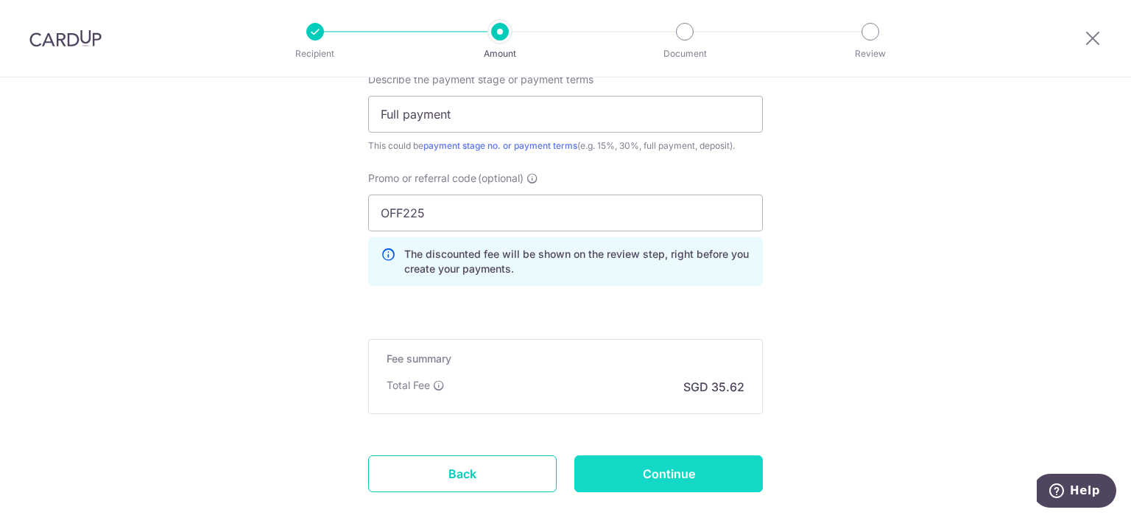
click at [619, 467] on input "Continue" at bounding box center [668, 473] width 189 height 37
type input "Update Schedule"
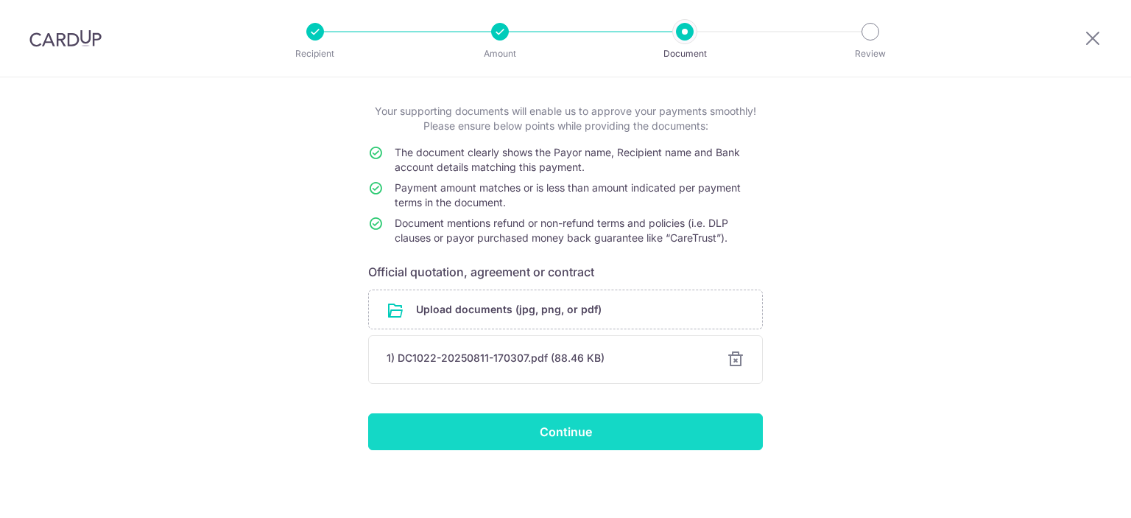
click at [607, 426] on input "Continue" at bounding box center [565, 431] width 395 height 37
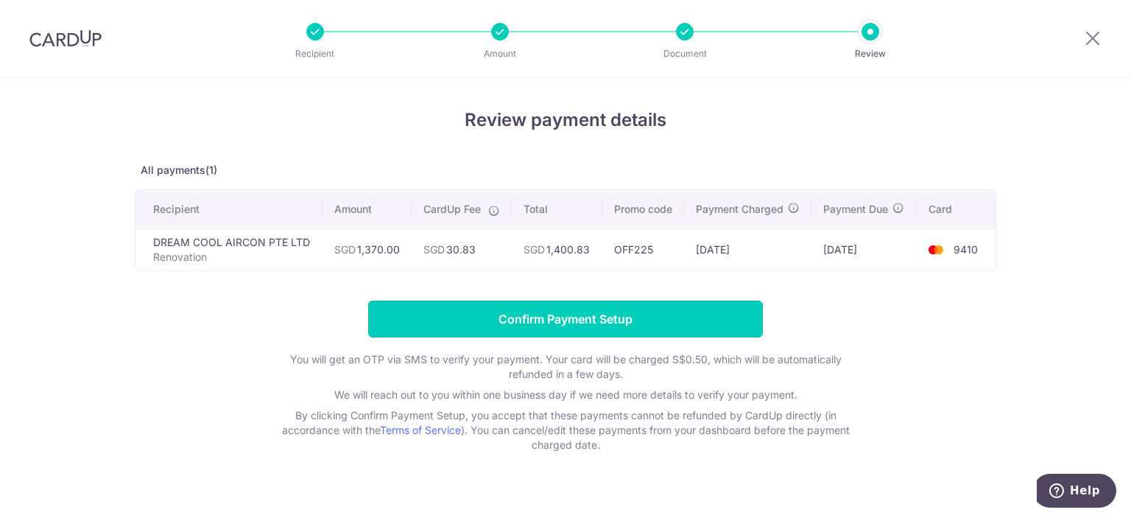
click at [648, 337] on input "Confirm Payment Setup" at bounding box center [565, 318] width 395 height 37
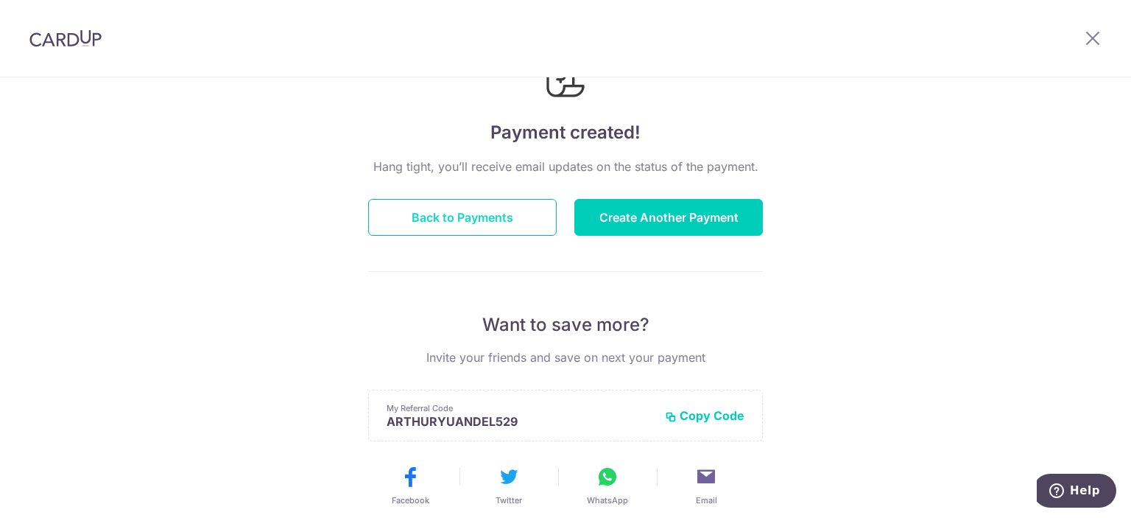
click at [438, 222] on button "Back to Payments" at bounding box center [462, 217] width 189 height 37
